Goal: Task Accomplishment & Management: Use online tool/utility

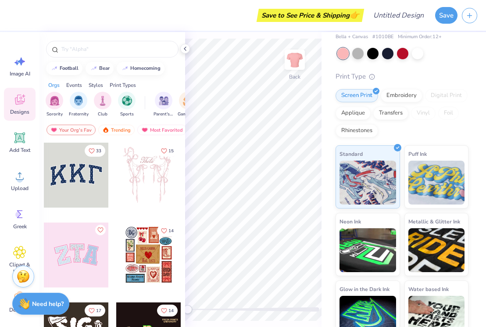
scroll to position [52, 0]
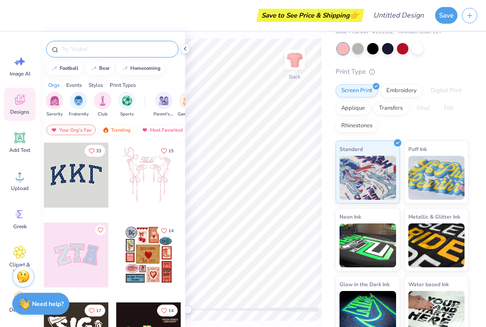
click at [119, 50] on input "text" at bounding box center [117, 49] width 112 height 9
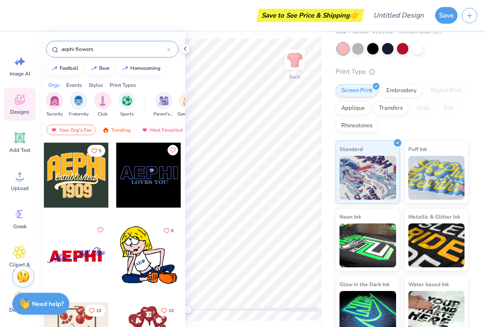
type input "aephi flowers"
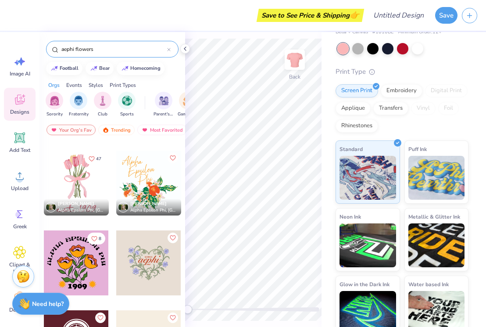
scroll to position [165, 0]
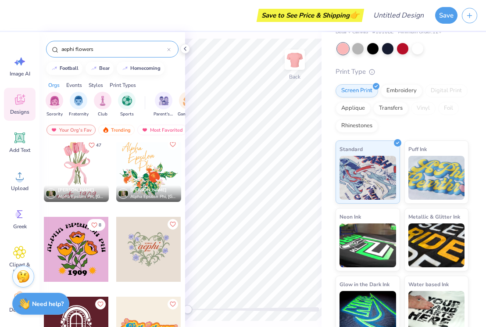
click at [86, 170] on div at bounding box center [76, 169] width 65 height 65
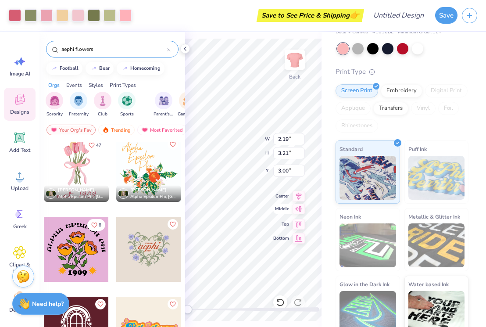
click at [299, 208] on div "Back W 2.19 2.19 " H 3.21 3.21 " Y 3.00 3.00 " Center Middle Top Bottom" at bounding box center [253, 179] width 136 height 295
drag, startPoint x: 278, startPoint y: 214, endPoint x: 289, endPoint y: 221, distance: 13.6
click at [289, 221] on div "Center Middle Top Bottom" at bounding box center [289, 217] width 32 height 53
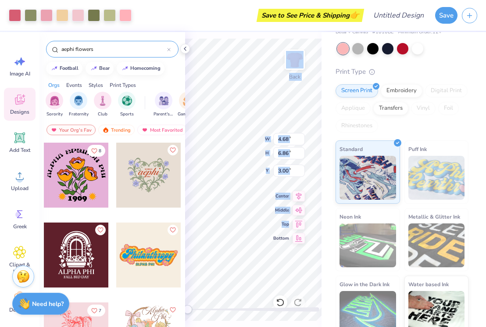
scroll to position [242, 0]
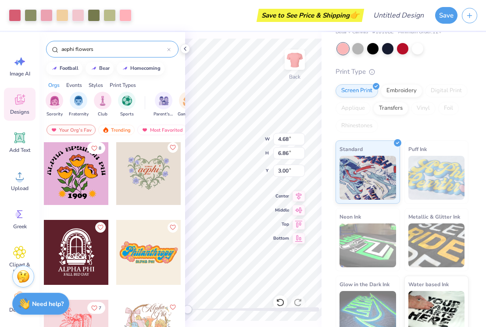
click at [141, 191] on div at bounding box center [148, 172] width 65 height 65
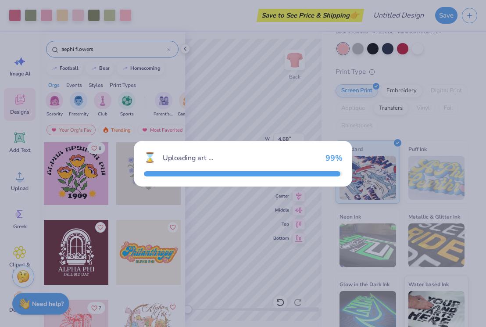
type input "10.23"
type input "8.49"
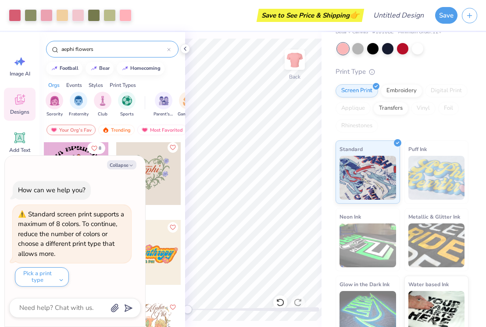
click at [179, 75] on div "football bear homecoming" at bounding box center [112, 68] width 146 height 13
click at [132, 161] on button "Collapse" at bounding box center [121, 164] width 29 height 9
type textarea "x"
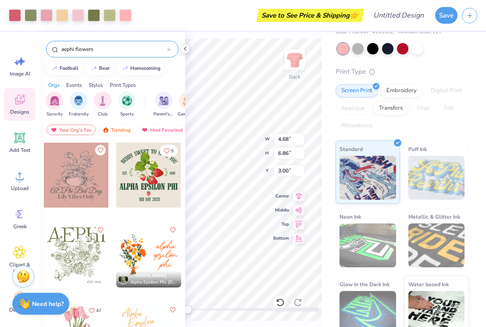
scroll to position [45, 0]
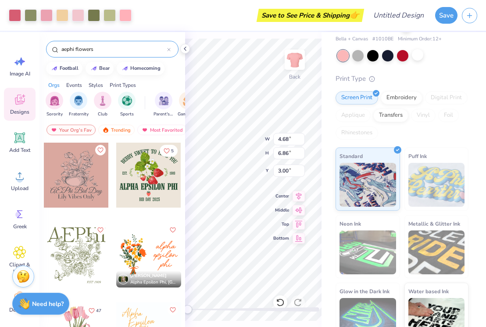
click at [422, 49] on div at bounding box center [417, 54] width 11 height 11
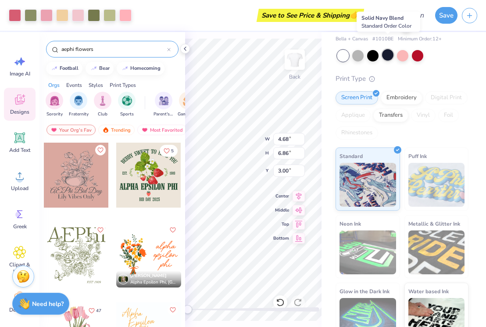
click at [382, 49] on div at bounding box center [387, 54] width 11 height 11
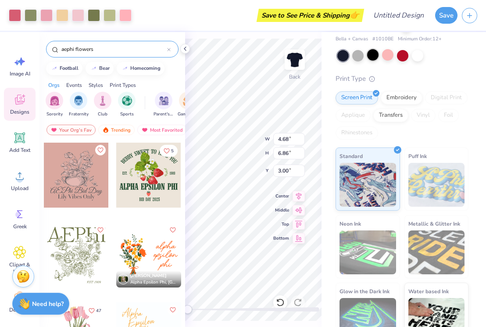
click at [374, 49] on div at bounding box center [372, 54] width 11 height 11
click at [357, 49] on div at bounding box center [357, 54] width 11 height 11
click at [418, 49] on div at bounding box center [417, 54] width 11 height 11
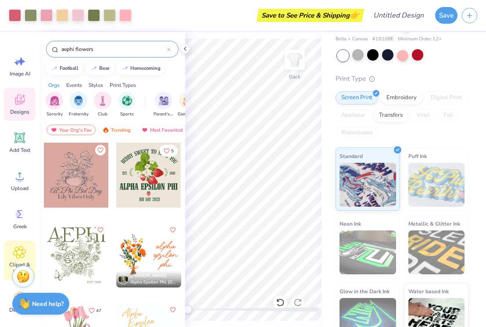
scroll to position [9, 0]
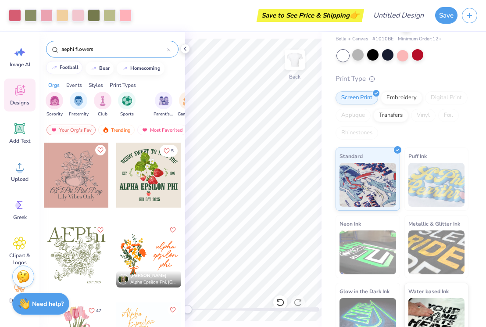
click at [72, 63] on button "football" at bounding box center [64, 67] width 36 height 13
type input "football"
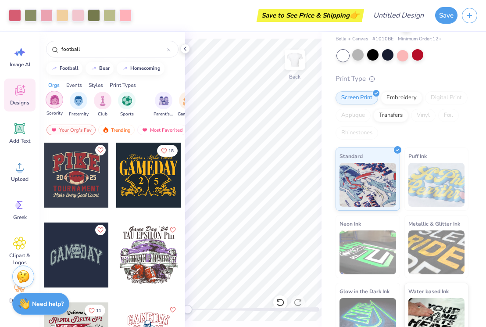
click at [59, 97] on img "filter for Sorority" at bounding box center [55, 100] width 10 height 10
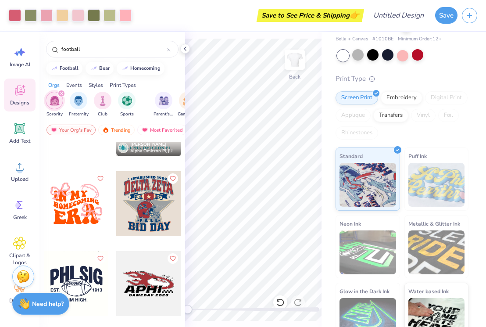
scroll to position [1265, 0]
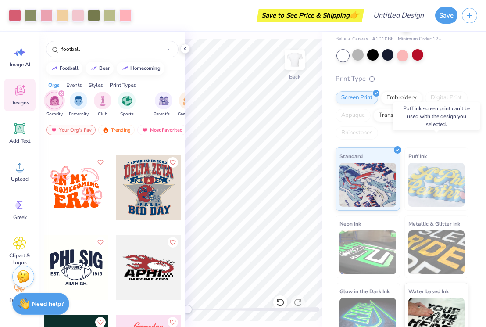
click at [439, 179] on img at bounding box center [436, 185] width 57 height 44
click at [424, 151] on span "Puff Ink" at bounding box center [417, 155] width 18 height 9
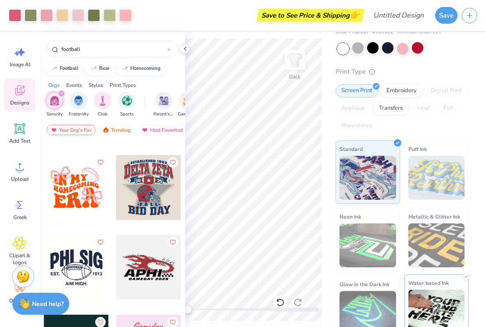
click at [441, 289] on img at bounding box center [436, 311] width 57 height 44
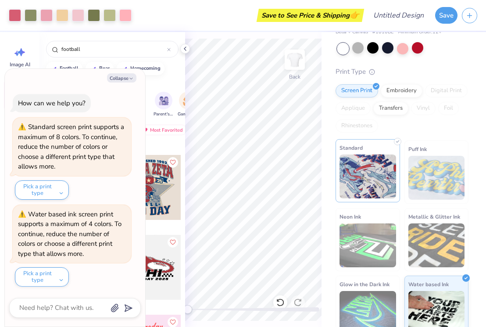
click at [395, 154] on img at bounding box center [367, 176] width 57 height 44
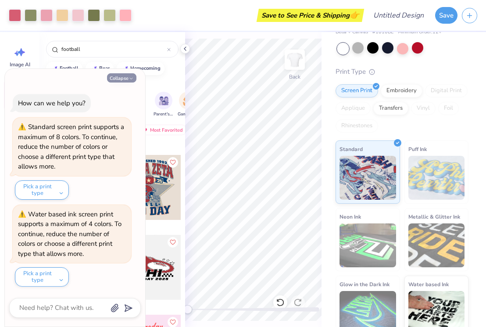
click at [126, 75] on button "Collapse" at bounding box center [121, 77] width 29 height 9
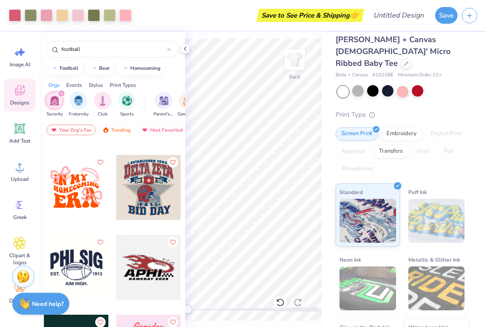
scroll to position [6, 0]
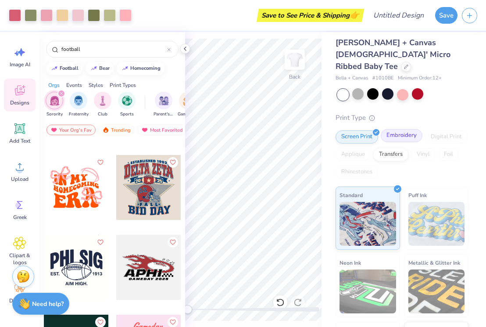
click at [407, 129] on div "Embroidery" at bounding box center [402, 135] width 42 height 13
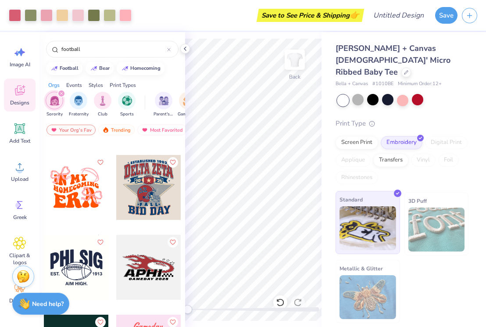
click at [370, 192] on div "Standard" at bounding box center [367, 222] width 64 height 63
click at [386, 214] on img at bounding box center [367, 228] width 57 height 44
click at [365, 136] on div "Screen Print" at bounding box center [356, 142] width 43 height 13
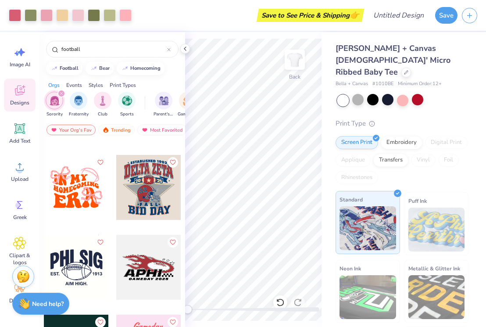
click at [365, 206] on img at bounding box center [367, 228] width 57 height 44
click at [185, 48] on icon at bounding box center [185, 48] width 7 height 7
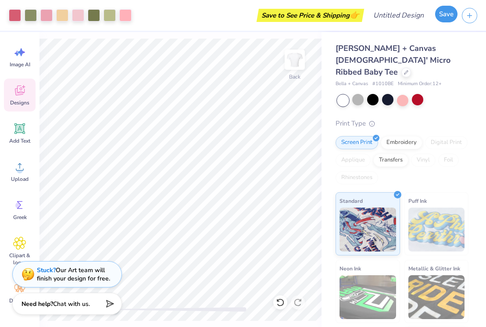
click at [445, 20] on button "Save" at bounding box center [446, 14] width 22 height 17
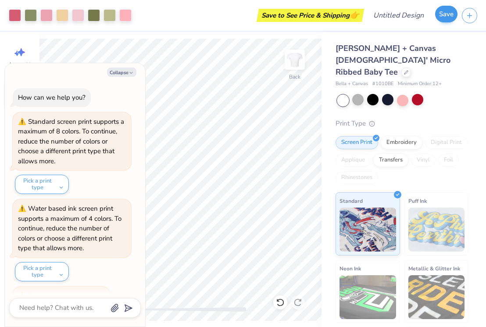
scroll to position [18, 0]
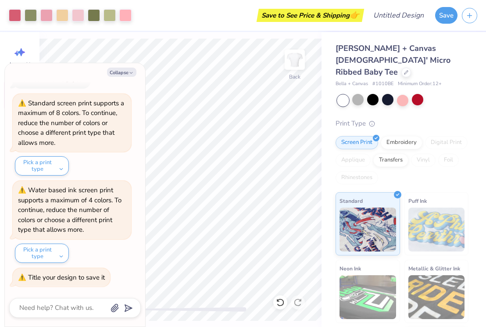
click at [85, 280] on div "Title your design to save it" at bounding box center [66, 277] width 77 height 9
click at [438, 96] on div "Bella + Canvas [DEMOGRAPHIC_DATA]' Micro Ribbed Baby Tee Bella + Canvas # 1010B…" at bounding box center [401, 217] width 133 height 348
click at [128, 75] on button "Collapse" at bounding box center [121, 72] width 29 height 9
type textarea "x"
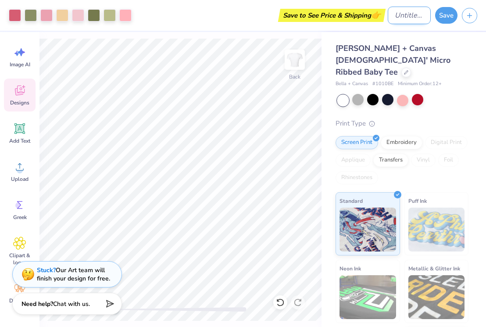
click at [413, 14] on input "Design Title" at bounding box center [409, 16] width 43 height 18
type input "COB Grow with AEPhi - 2025"
click at [448, 19] on button "Save" at bounding box center [446, 14] width 22 height 17
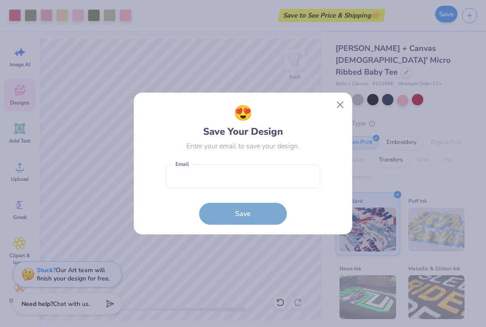
scroll to position [0, 0]
click at [267, 182] on input "email" at bounding box center [243, 176] width 154 height 24
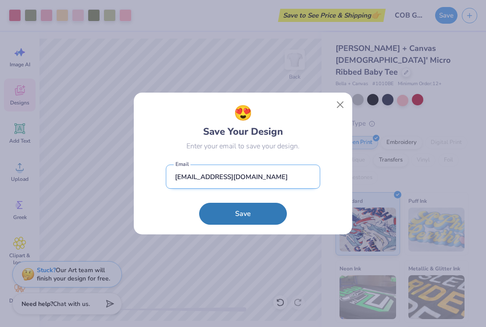
type input "[EMAIL_ADDRESS][DOMAIN_NAME]"
click at [199, 203] on button "Save" at bounding box center [243, 214] width 88 height 22
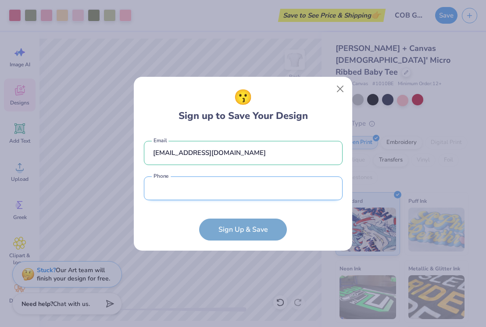
click at [240, 190] on input "tel" at bounding box center [243, 188] width 199 height 24
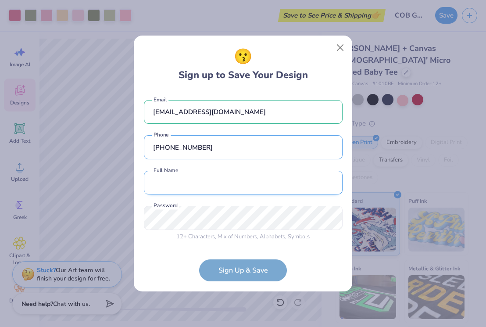
type input "[PHONE_NUMBER]"
click at [196, 190] on input "text" at bounding box center [243, 183] width 199 height 24
type input "[PERSON_NAME]"
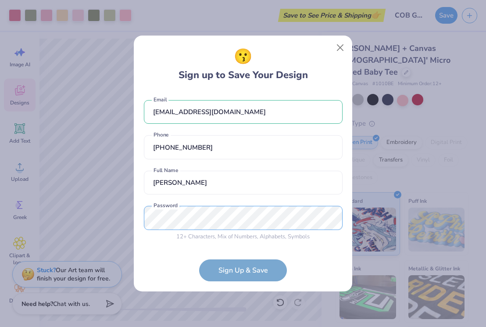
click at [217, 203] on div "[EMAIL_ADDRESS][DOMAIN_NAME] Email [PHONE_NUMBER] Phone [PERSON_NAME] Full Name…" at bounding box center [243, 168] width 199 height 154
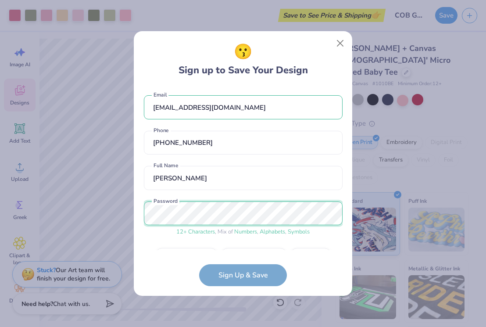
scroll to position [24, 0]
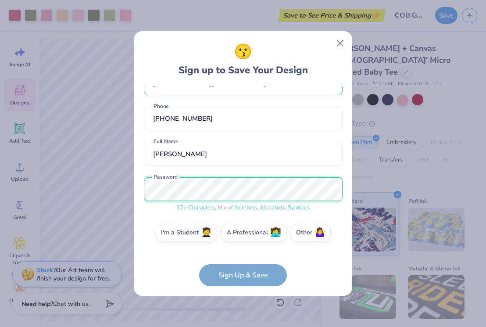
drag, startPoint x: 217, startPoint y: 203, endPoint x: 141, endPoint y: 196, distance: 76.1
click at [141, 196] on div "😗 Sign up to Save Your Design [EMAIL_ADDRESS][DOMAIN_NAME] Email [PHONE_NUMBER]…" at bounding box center [243, 163] width 218 height 265
click at [267, 278] on form "[EMAIL_ADDRESS][DOMAIN_NAME] Email [PHONE_NUMBER] Phone [PERSON_NAME] Full Name…" at bounding box center [243, 185] width 199 height 199
click at [211, 236] on span "🧑‍🎓" at bounding box center [206, 231] width 11 height 10
click at [240, 256] on input "I'm a Student 🧑‍🎓" at bounding box center [243, 259] width 6 height 6
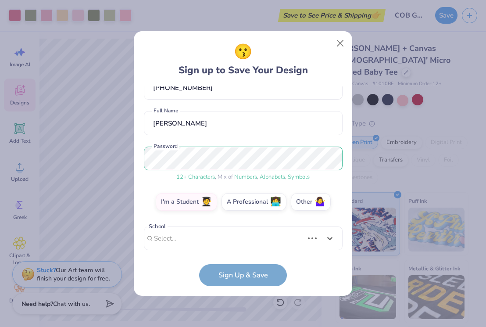
click at [224, 245] on div "Use Up and Down to choose options, press Enter to select the currently focused …" at bounding box center [243, 251] width 199 height 50
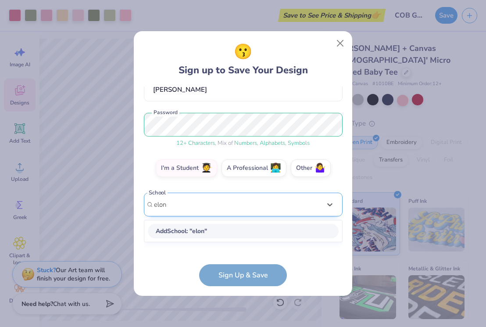
type input "elon"
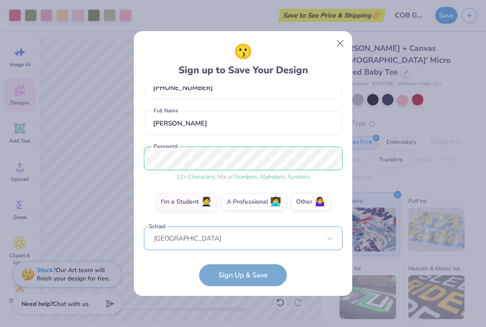
scroll to position [95, 0]
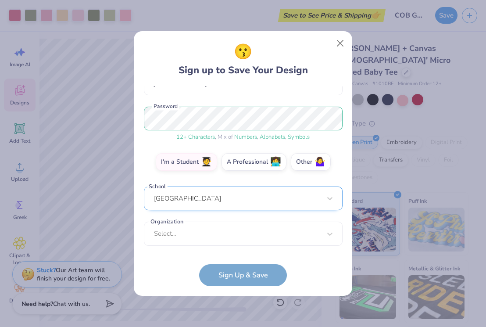
click at [199, 201] on div "[GEOGRAPHIC_DATA]" at bounding box center [243, 198] width 199 height 24
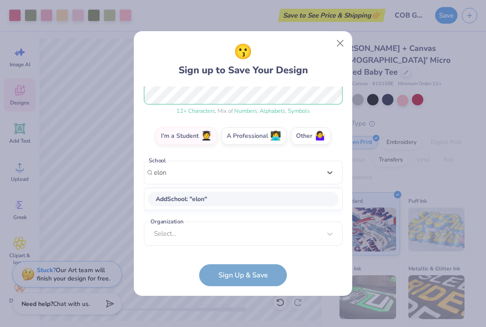
type input "elon"
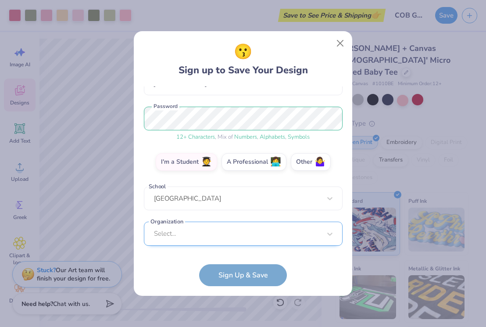
click at [191, 239] on div "Select..." at bounding box center [243, 233] width 199 height 24
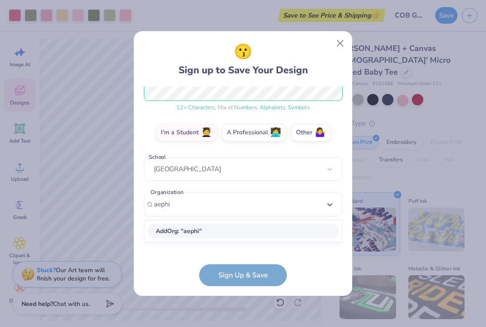
type input "aephi"
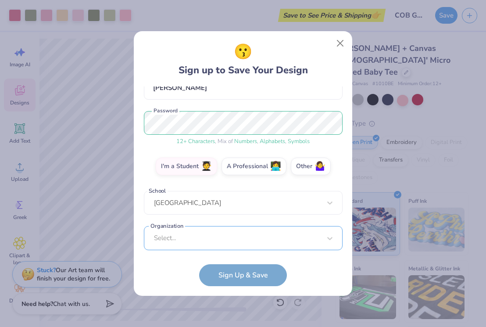
click at [206, 235] on div "Select..." at bounding box center [243, 238] width 199 height 24
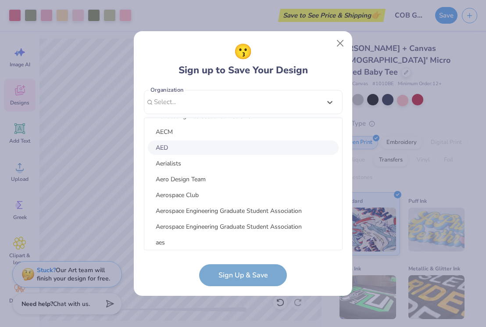
scroll to position [1824, 0]
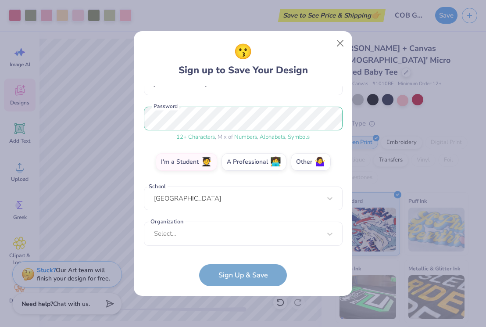
click at [240, 284] on form "[EMAIL_ADDRESS][DOMAIN_NAME] Email [PHONE_NUMBER] Phone [PERSON_NAME] Full Name…" at bounding box center [243, 185] width 199 height 199
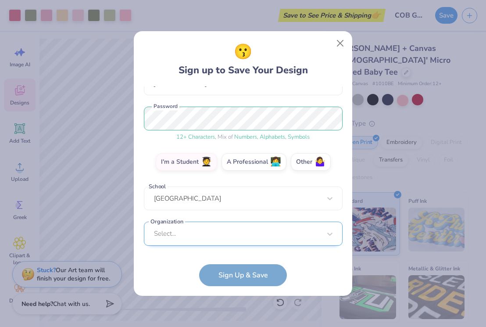
click at [199, 231] on div "Select..." at bounding box center [243, 233] width 199 height 24
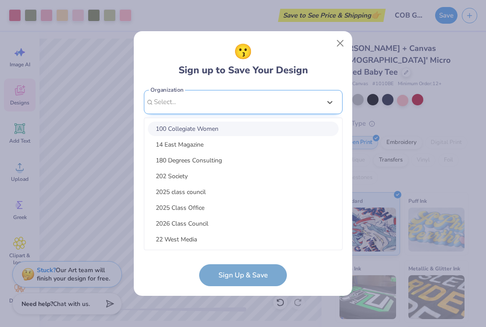
click at [197, 96] on div "[EMAIL_ADDRESS][DOMAIN_NAME] Email [PHONE_NUMBER] Phone [PERSON_NAME] Full Name…" at bounding box center [243, 168] width 199 height 164
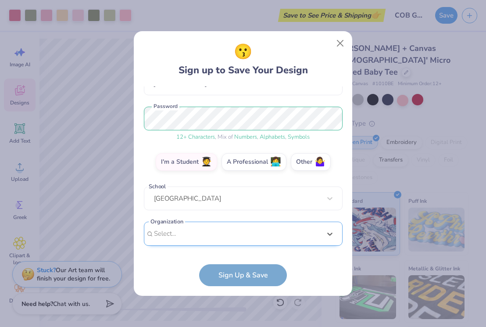
click at [183, 238] on div "Select is focused ,type to refine list, press Down to open the menu, Select..." at bounding box center [243, 233] width 199 height 24
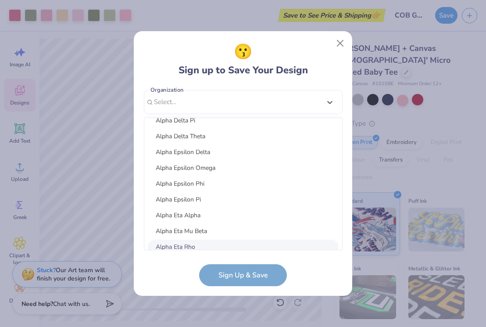
scroll to position [4303, 0]
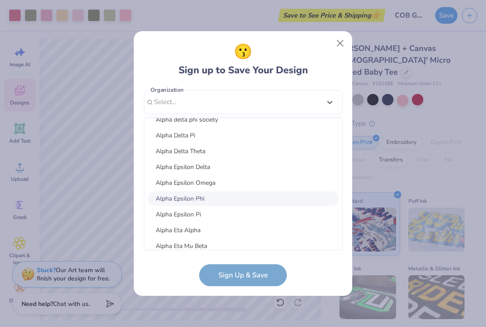
click at [208, 197] on div "Alpha Epsilon Phi" at bounding box center [243, 198] width 191 height 14
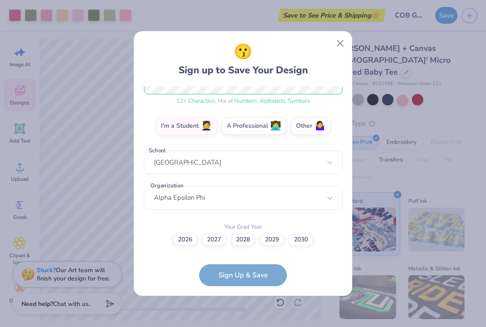
scroll to position [130, 0]
click at [247, 235] on label "2028" at bounding box center [243, 238] width 25 height 12
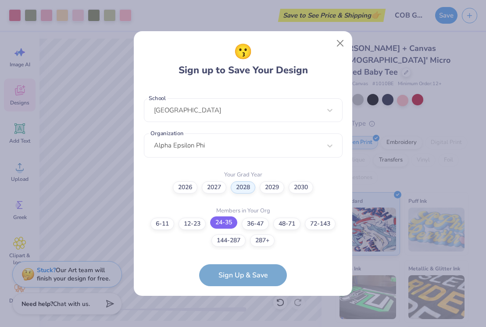
click at [225, 226] on label "24-35" at bounding box center [223, 222] width 27 height 12
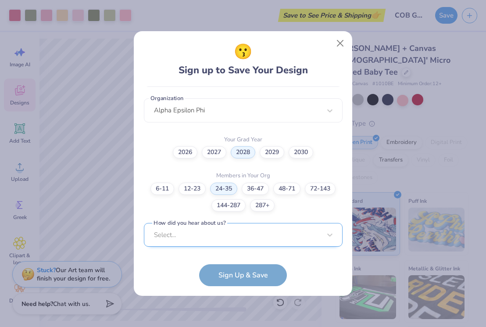
scroll to position [349, 0]
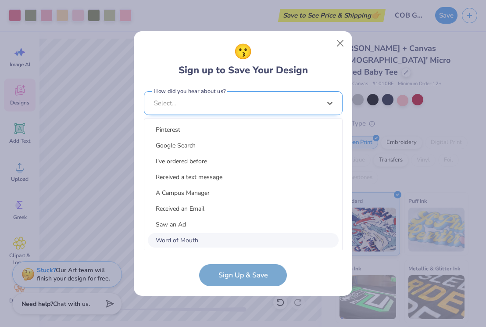
click at [270, 243] on div "option Word of Mouth focused, 8 of 15. 15 results available. Use Up and Down to…" at bounding box center [243, 171] width 199 height 160
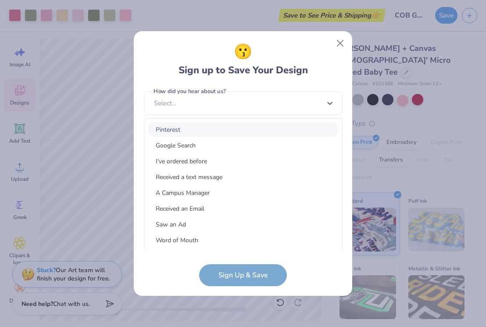
click at [259, 122] on div "Pinterest" at bounding box center [243, 129] width 191 height 14
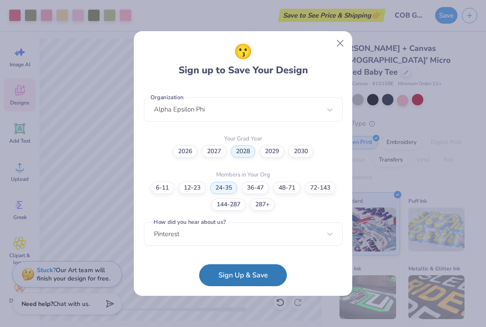
scroll to position [218, 0]
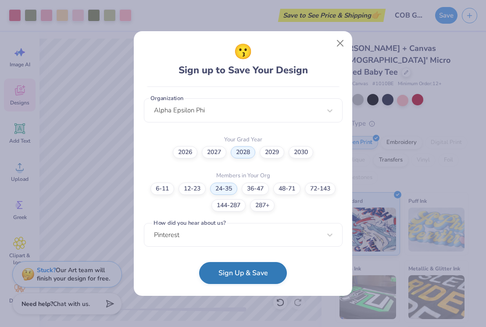
click at [249, 271] on button "Sign Up & Save" at bounding box center [243, 273] width 88 height 22
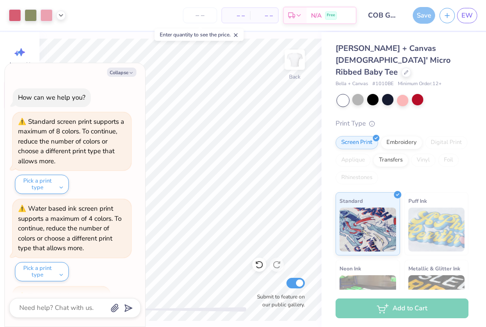
scroll to position [42, 0]
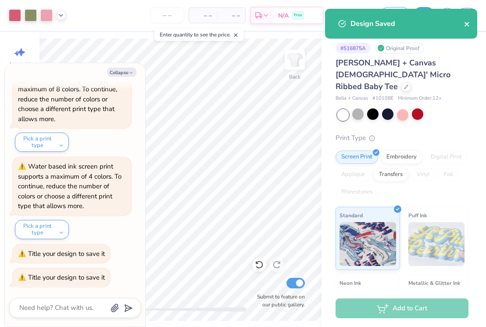
click at [467, 23] on icon "close" at bounding box center [467, 24] width 6 height 7
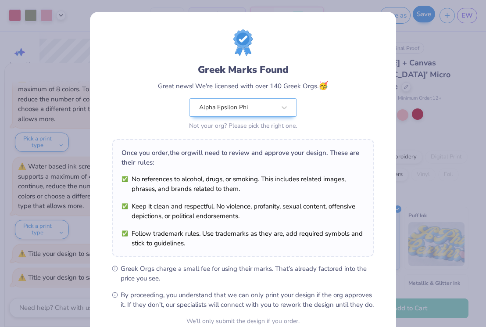
click at [420, 14] on div "Greek Marks Found Great news! We're licensed with over 140 Greek Orgs. 🥳 Alpha …" at bounding box center [243, 163] width 486 height 327
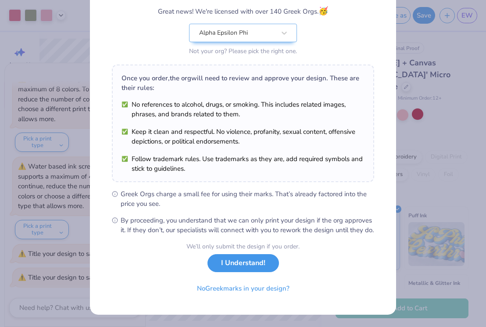
click at [249, 266] on button "I Understand!" at bounding box center [242, 263] width 71 height 18
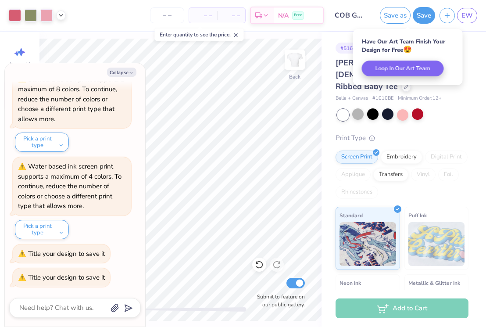
scroll to position [0, 0]
click at [461, 109] on div at bounding box center [402, 114] width 131 height 11
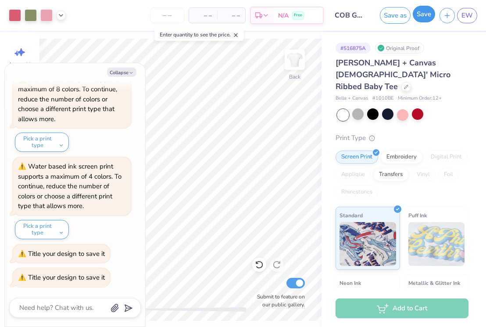
click at [417, 18] on button "Save" at bounding box center [424, 14] width 22 height 17
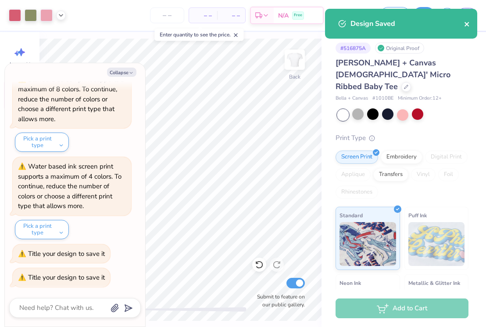
click at [467, 24] on icon "close" at bounding box center [466, 24] width 4 height 4
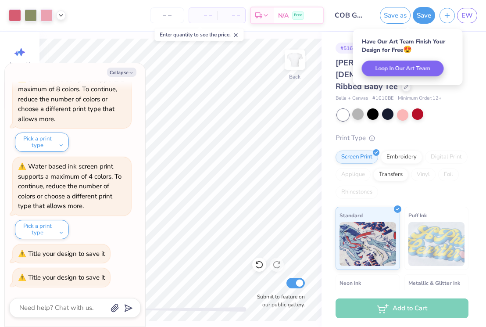
click at [237, 36] on line at bounding box center [235, 35] width 3 height 3
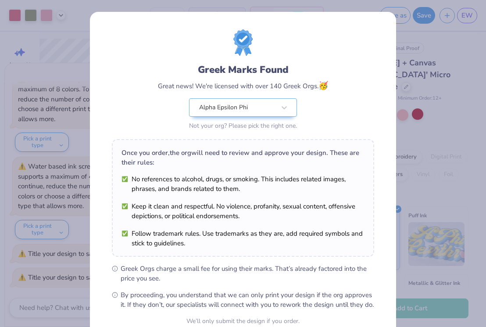
scroll to position [84, 0]
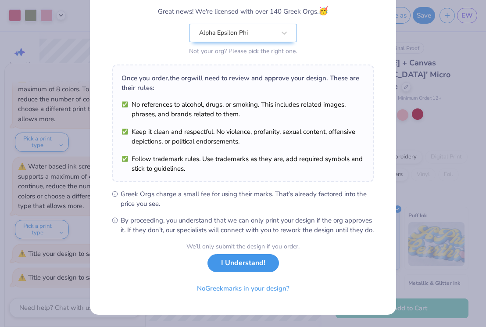
click at [251, 261] on button "I Understand!" at bounding box center [242, 263] width 71 height 18
type textarea "x"
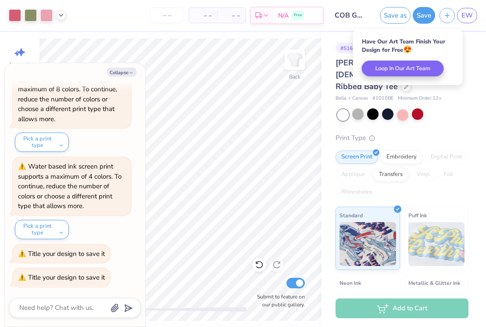
scroll to position [0, 0]
click at [468, 16] on span "EW" at bounding box center [466, 16] width 11 height 10
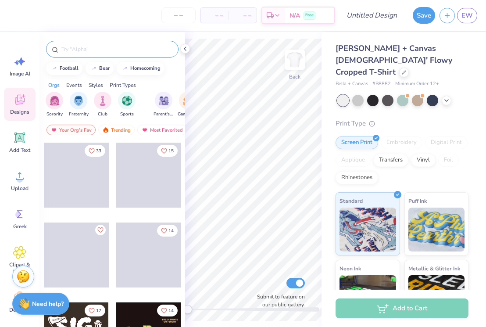
click at [93, 49] on input "text" at bounding box center [117, 49] width 112 height 9
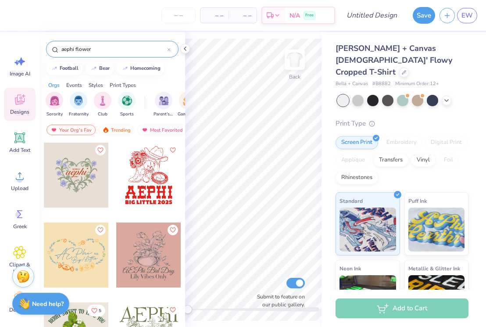
type input "aephi flower"
click at [91, 184] on div at bounding box center [76, 174] width 65 height 65
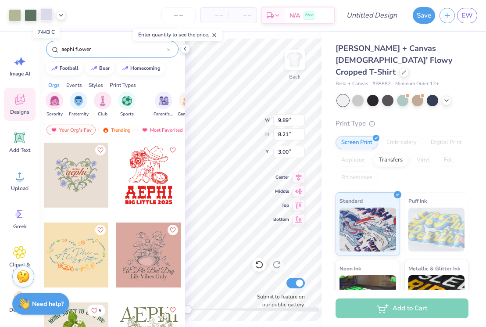
click at [46, 15] on div at bounding box center [46, 14] width 12 height 12
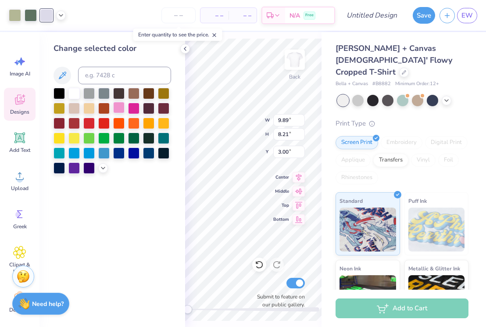
click at [119, 109] on div at bounding box center [118, 107] width 11 height 11
click at [63, 14] on icon at bounding box center [60, 14] width 7 height 7
click at [47, 33] on div at bounding box center [44, 37] width 12 height 12
click at [67, 76] on icon at bounding box center [62, 75] width 11 height 11
click at [59, 14] on icon at bounding box center [60, 14] width 7 height 7
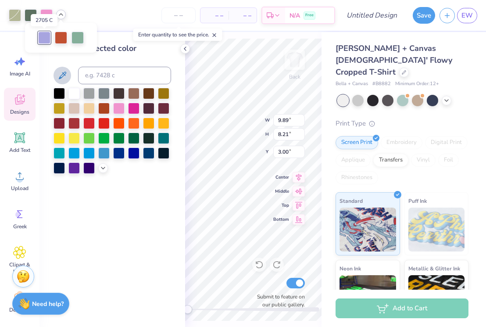
click at [46, 40] on div at bounding box center [44, 38] width 12 height 12
click at [119, 107] on div at bounding box center [118, 107] width 11 height 11
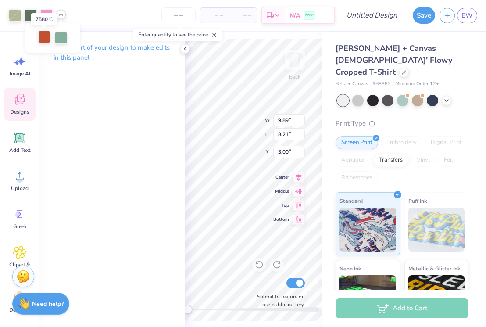
click at [44, 39] on div at bounding box center [44, 37] width 12 height 12
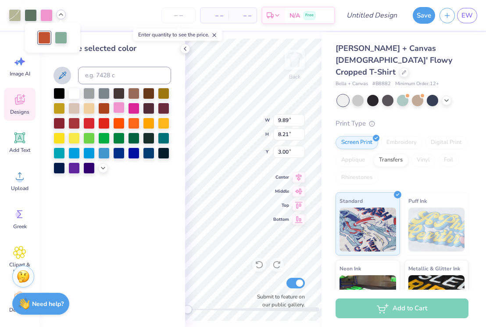
click at [118, 104] on div at bounding box center [118, 107] width 11 height 11
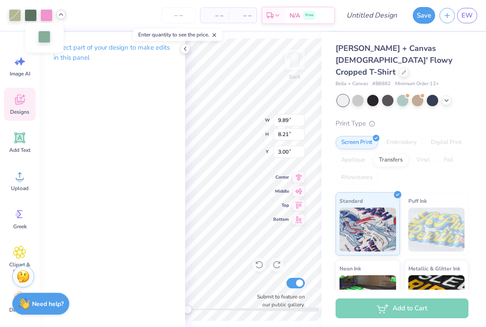
click at [46, 32] on div at bounding box center [44, 37] width 12 height 12
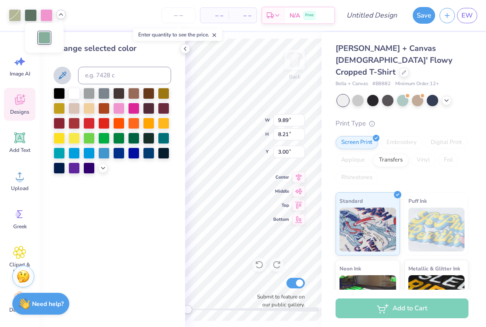
click at [139, 193] on div "Change selected color" at bounding box center [112, 179] width 146 height 295
click at [14, 11] on div at bounding box center [15, 14] width 12 height 12
click at [103, 165] on icon at bounding box center [103, 167] width 7 height 7
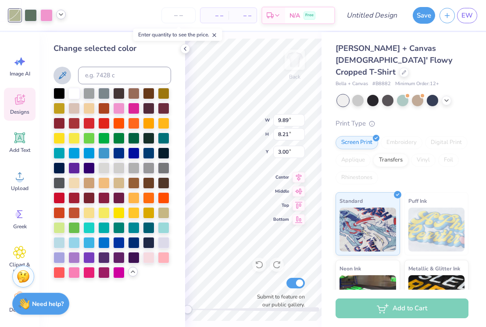
click at [57, 16] on div at bounding box center [61, 15] width 10 height 10
click at [46, 18] on div at bounding box center [46, 14] width 12 height 12
click at [61, 20] on div at bounding box center [61, 21] width 7 height 4
click at [62, 36] on div at bounding box center [61, 37] width 12 height 12
click at [61, 224] on div at bounding box center [58, 226] width 11 height 11
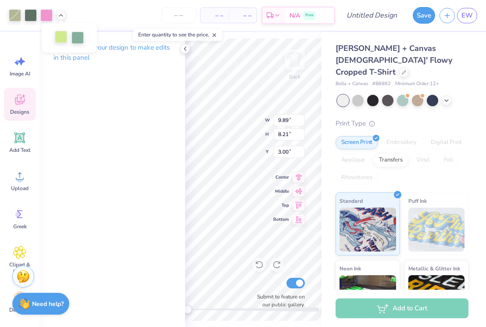
click at [62, 39] on div at bounding box center [61, 37] width 12 height 12
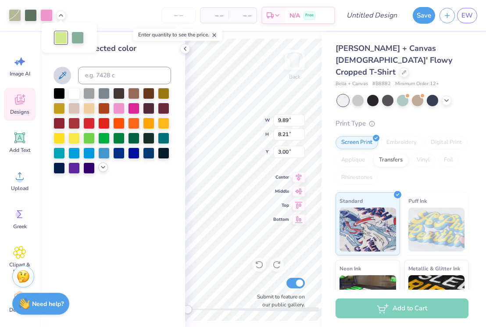
click at [100, 167] on icon at bounding box center [103, 167] width 7 height 7
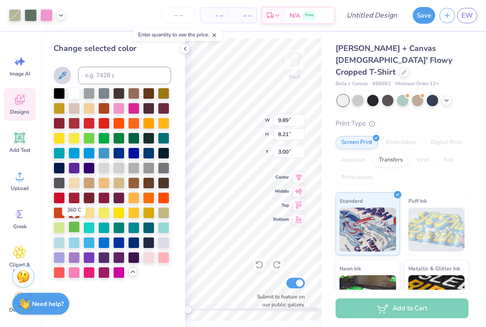
click at [77, 224] on div at bounding box center [73, 226] width 11 height 11
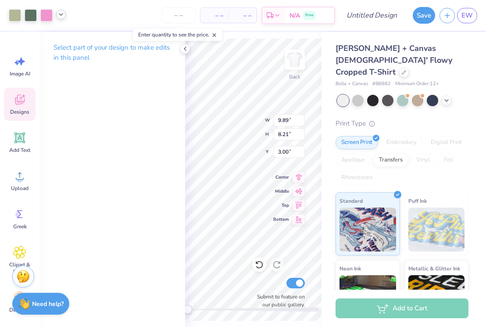
click at [61, 18] on icon at bounding box center [60, 14] width 7 height 7
click at [46, 15] on div at bounding box center [46, 14] width 12 height 12
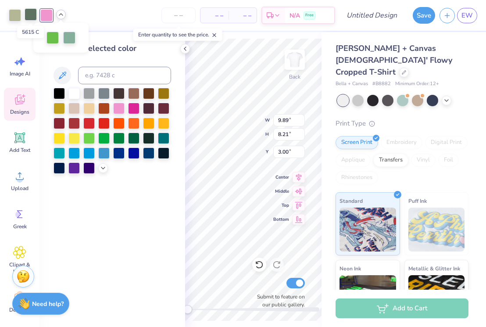
click at [32, 16] on div at bounding box center [31, 14] width 12 height 12
click at [18, 14] on div at bounding box center [15, 14] width 12 height 12
click at [278, 188] on span "Middle" at bounding box center [281, 189] width 16 height 7
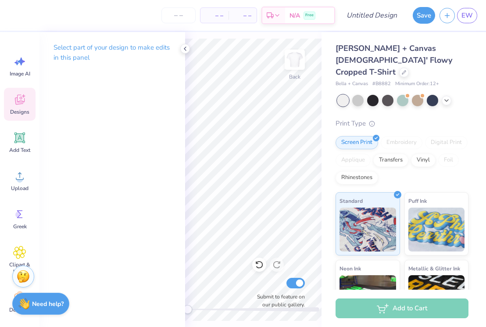
click at [22, 110] on span "Designs" at bounding box center [19, 111] width 19 height 7
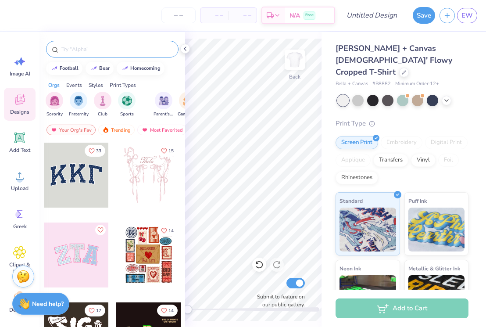
click at [108, 55] on div at bounding box center [112, 49] width 132 height 17
click at [107, 49] on input "text" at bounding box center [117, 49] width 112 height 9
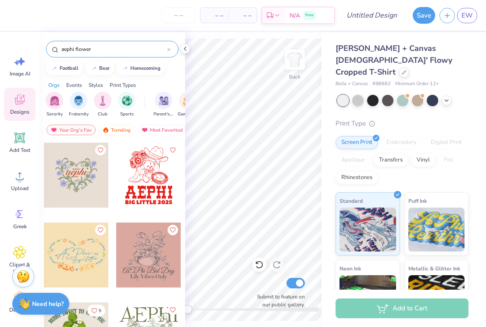
type input "aephi flower"
click at [80, 164] on div at bounding box center [76, 174] width 65 height 65
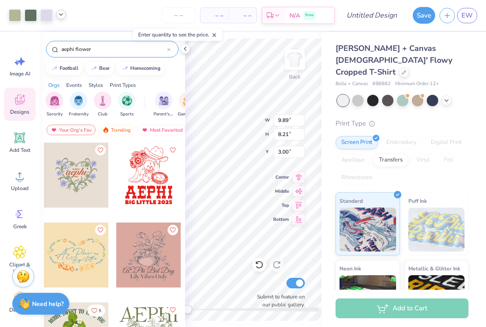
click at [63, 16] on icon at bounding box center [60, 14] width 7 height 7
click at [51, 14] on div at bounding box center [46, 14] width 12 height 12
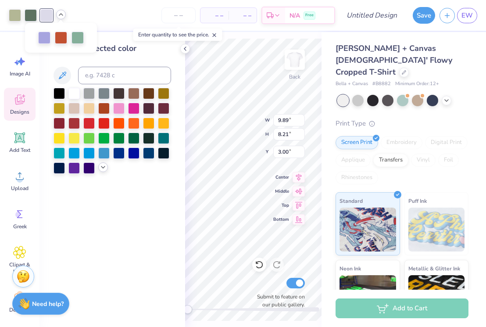
click at [102, 166] on polyline at bounding box center [103, 167] width 4 height 2
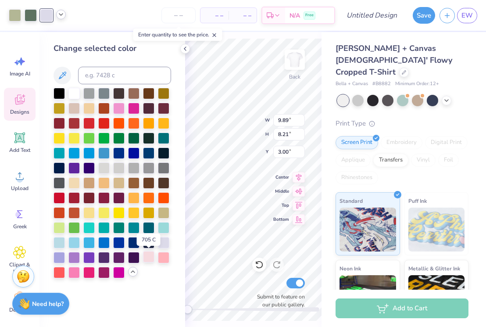
click at [149, 259] on div at bounding box center [148, 256] width 11 height 11
click at [62, 15] on icon at bounding box center [60, 14] width 7 height 7
click at [50, 10] on div at bounding box center [46, 15] width 12 height 12
click at [158, 258] on div at bounding box center [163, 256] width 11 height 11
click at [47, 39] on div at bounding box center [44, 37] width 12 height 12
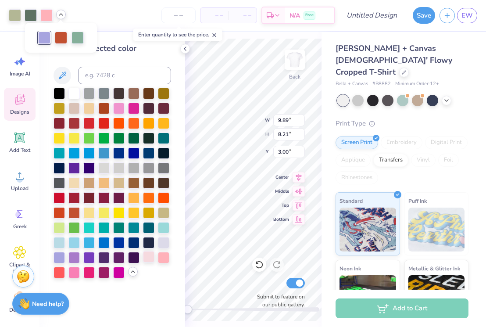
click at [146, 261] on div at bounding box center [148, 256] width 11 height 11
click at [72, 267] on div at bounding box center [73, 271] width 11 height 11
click at [48, 16] on div at bounding box center [46, 14] width 12 height 12
click at [145, 259] on div at bounding box center [148, 256] width 11 height 11
click at [45, 41] on div at bounding box center [44, 37] width 12 height 12
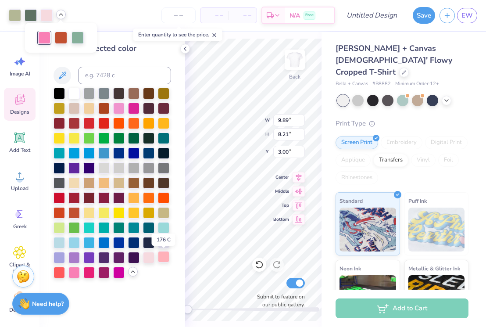
click at [164, 258] on div at bounding box center [163, 256] width 11 height 11
click at [47, 15] on div at bounding box center [46, 14] width 12 height 12
click at [73, 269] on div at bounding box center [73, 271] width 11 height 11
click at [63, 43] on div at bounding box center [61, 37] width 12 height 12
click at [119, 109] on div at bounding box center [118, 107] width 11 height 11
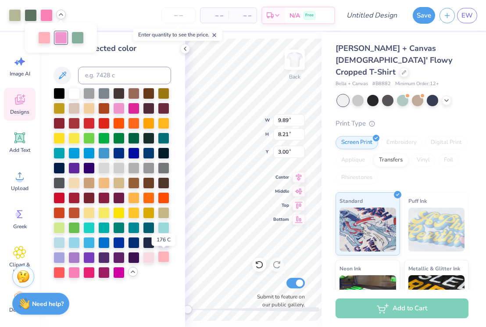
click at [160, 256] on div at bounding box center [163, 256] width 11 height 11
click at [149, 252] on div at bounding box center [148, 256] width 11 height 11
click at [75, 269] on div at bounding box center [73, 271] width 11 height 11
click at [147, 256] on div at bounding box center [148, 256] width 11 height 11
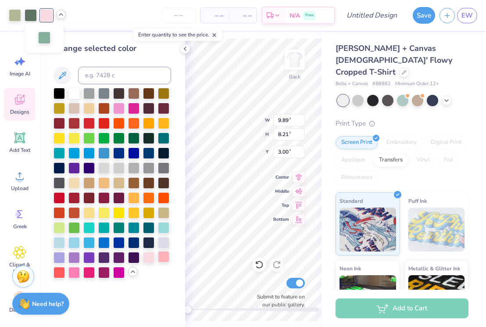
click at [166, 256] on div at bounding box center [163, 256] width 11 height 11
click at [43, 39] on div at bounding box center [44, 37] width 12 height 12
click at [71, 226] on div at bounding box center [73, 226] width 11 height 11
click at [61, 225] on div at bounding box center [58, 226] width 11 height 11
click at [65, 225] on div at bounding box center [58, 226] width 11 height 11
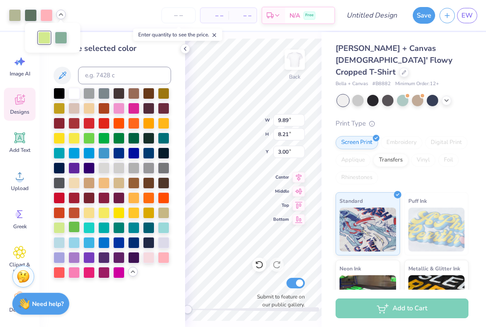
click at [74, 224] on div at bounding box center [73, 226] width 11 height 11
click at [54, 226] on div at bounding box center [58, 226] width 11 height 11
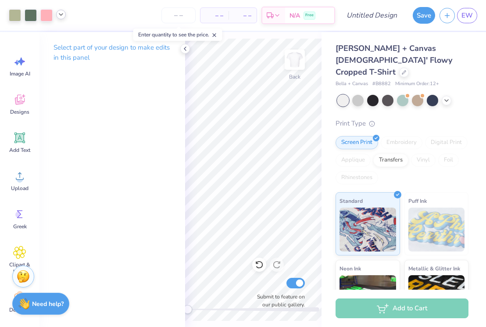
click at [62, 14] on polyline at bounding box center [61, 15] width 4 height 2
click at [83, 11] on div "– – Per Item – – Total Est. Delivery N/A Free" at bounding box center [202, 15] width 265 height 31
click at [11, 20] on div at bounding box center [15, 14] width 12 height 12
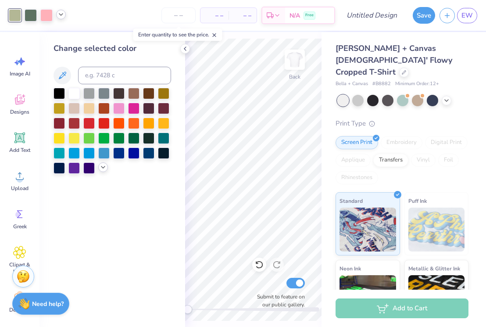
click at [104, 164] on icon at bounding box center [103, 167] width 7 height 7
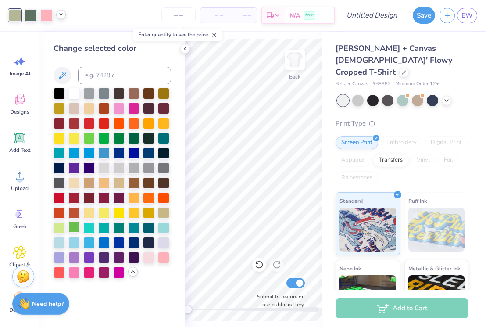
click at [75, 226] on div at bounding box center [73, 226] width 11 height 11
click at [58, 227] on div at bounding box center [58, 226] width 11 height 11
click at [91, 137] on div at bounding box center [88, 137] width 11 height 11
click at [106, 137] on div at bounding box center [103, 137] width 11 height 11
click at [122, 138] on div at bounding box center [118, 137] width 11 height 11
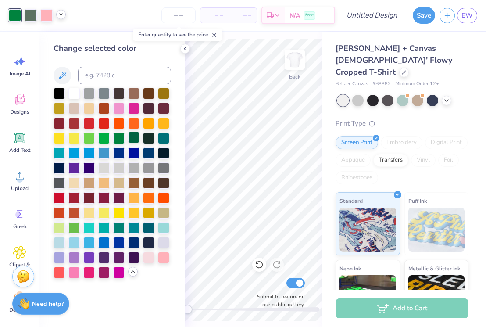
click at [132, 137] on div at bounding box center [133, 137] width 11 height 11
click at [123, 78] on input at bounding box center [124, 76] width 93 height 18
click at [128, 73] on input at bounding box center [124, 76] width 93 height 18
click at [99, 75] on input at bounding box center [124, 76] width 93 height 18
type input "98bf64"
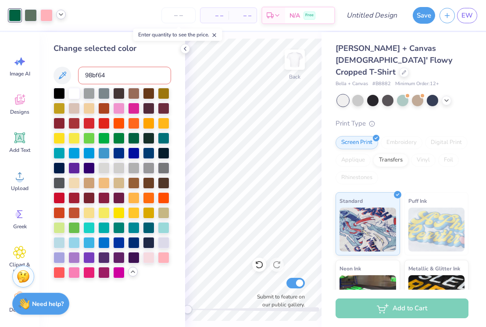
click at [71, 70] on div "98bf64" at bounding box center [112, 76] width 118 height 18
click at [68, 71] on button at bounding box center [62, 76] width 18 height 18
click at [114, 72] on input "98bf64" at bounding box center [124, 76] width 93 height 18
click at [102, 75] on input "98bf64" at bounding box center [124, 76] width 93 height 18
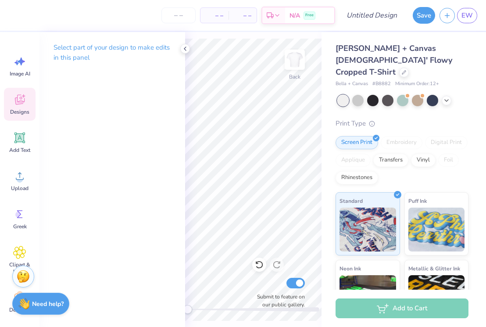
click at [27, 96] on div "Designs" at bounding box center [20, 104] width 32 height 33
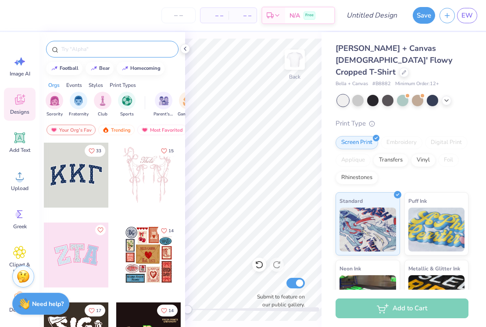
click at [110, 53] on input "text" at bounding box center [117, 49] width 112 height 9
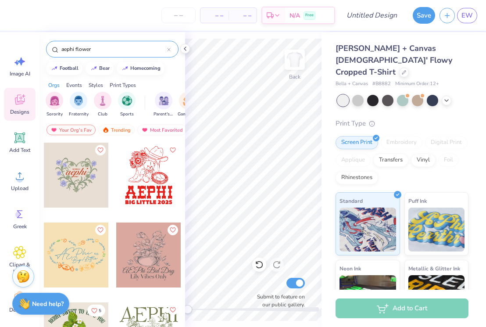
type input "aephi flower"
click at [83, 171] on div at bounding box center [76, 174] width 65 height 65
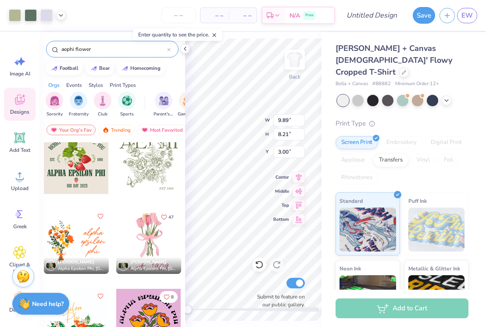
scroll to position [175, 0]
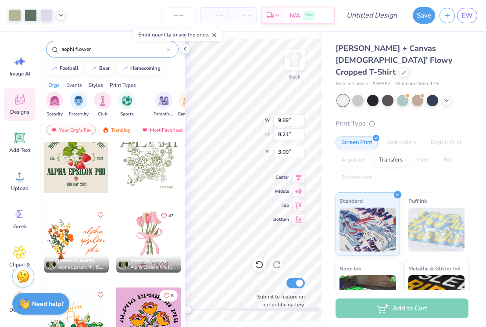
click at [155, 236] on div at bounding box center [148, 239] width 65 height 65
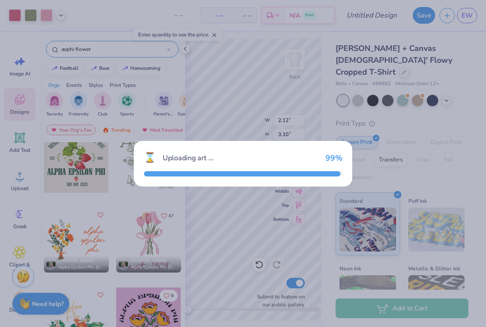
type input "2.12"
type input "3.10"
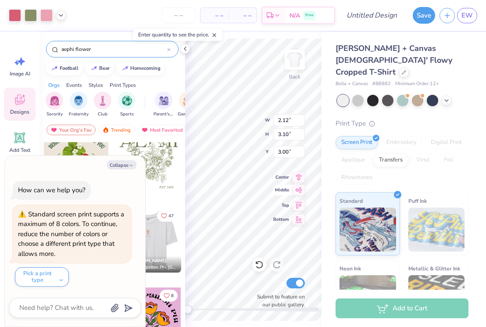
type input "9.89"
type input "8.21"
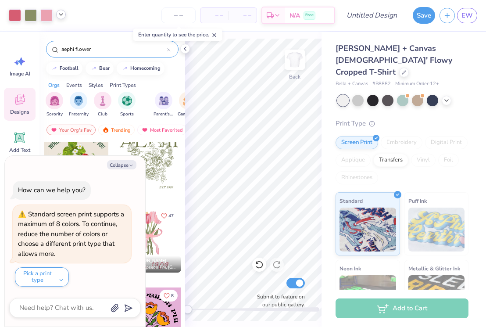
click at [64, 14] on icon at bounding box center [60, 14] width 7 height 7
click at [184, 50] on icon at bounding box center [185, 48] width 7 height 7
type textarea "x"
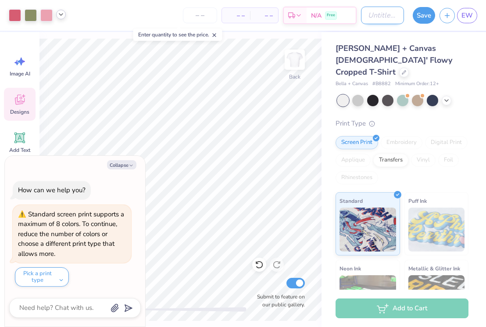
click at [388, 11] on input "Design Title" at bounding box center [382, 16] width 43 height 18
type input "C"
type textarea "x"
type input "CO"
type textarea "x"
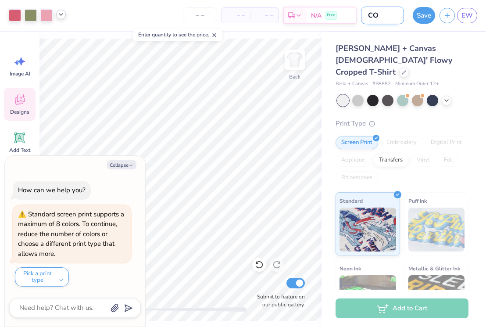
type input "COB"
type textarea "x"
type input "COB"
type textarea "x"
type input "COB 2"
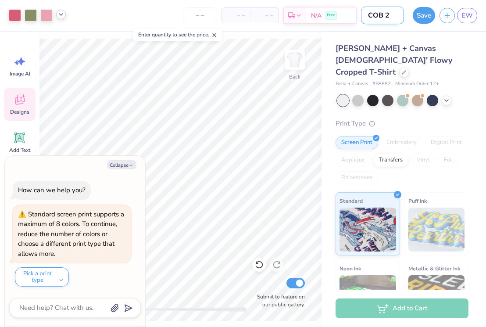
type textarea "x"
type input "COB 20"
type textarea "x"
type input "COB 202"
type textarea "x"
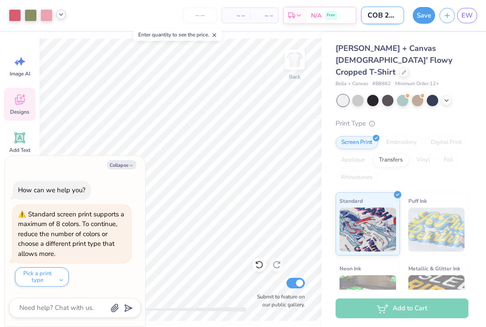
type input "COB 2025"
type textarea "x"
type input "COB 2025"
type textarea "x"
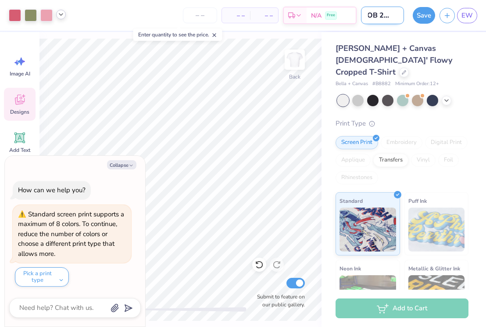
type input "COB 2025 V"
type textarea "x"
type input "COB 2025 Vl"
type textarea "x"
type input "COB 2025 V"
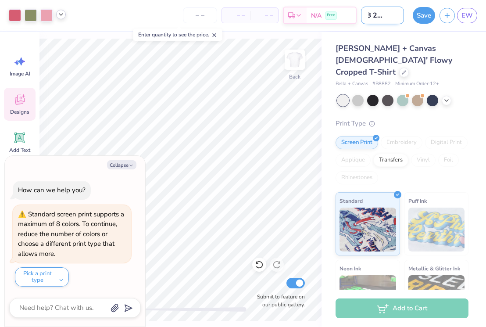
type textarea "x"
type input "COB 2025 Vo"
type textarea "x"
type input "COB 2025 Vol"
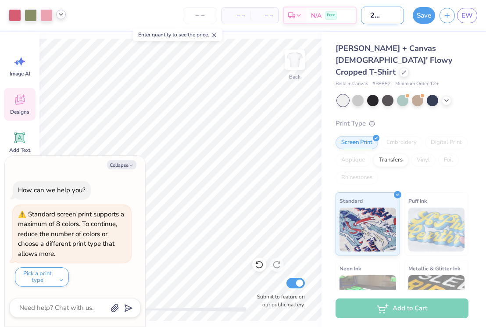
type textarea "x"
type input "COB 2025 Vol."
type textarea "x"
type input "COB 2025 Vol."
type textarea "x"
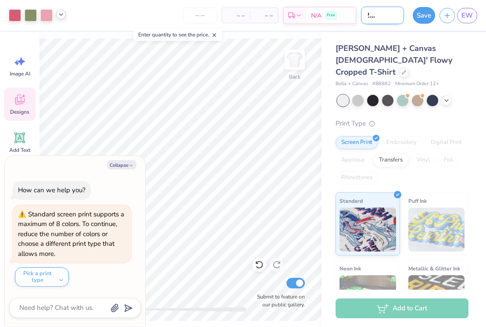
type input "COB 2025 Vol. 2"
type textarea "x"
type input "COB 2025 Vol. 2"
click at [424, 18] on button "Save" at bounding box center [424, 14] width 22 height 17
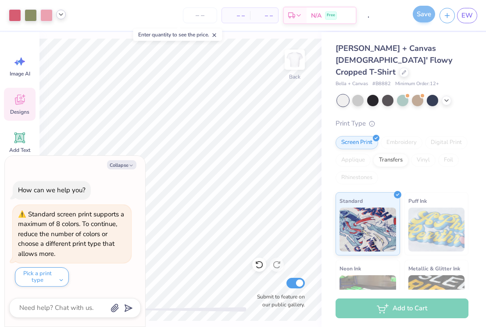
scroll to position [0, 0]
click at [57, 276] on button "Pick a print type" at bounding box center [42, 276] width 54 height 19
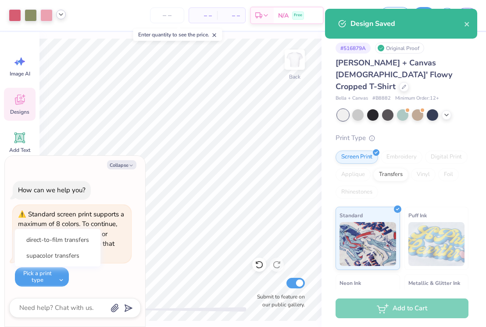
click at [456, 109] on div at bounding box center [402, 114] width 131 height 11
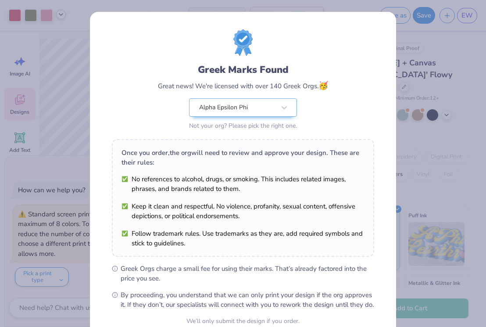
scroll to position [84, 0]
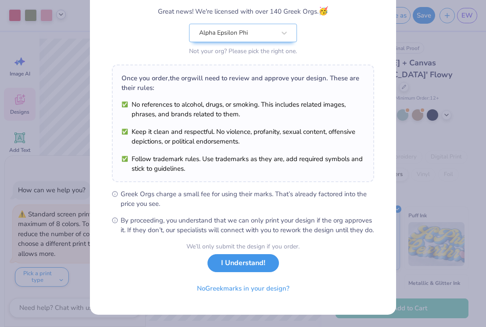
click at [252, 271] on button "I Understand!" at bounding box center [242, 263] width 71 height 18
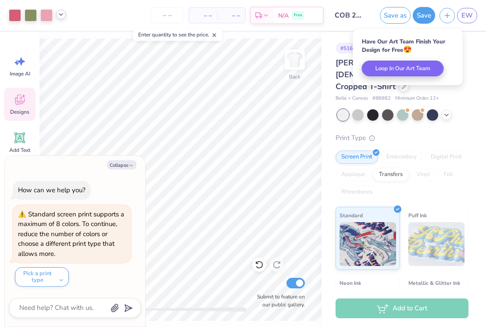
scroll to position [0, 0]
click at [471, 18] on span "EW" at bounding box center [466, 16] width 11 height 10
type textarea "x"
